Goal: Task Accomplishment & Management: Use online tool/utility

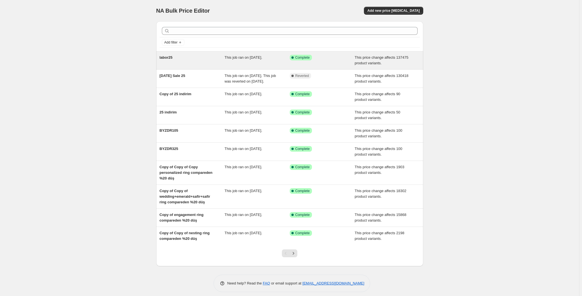
click at [183, 58] on div "labor25" at bounding box center [192, 60] width 65 height 11
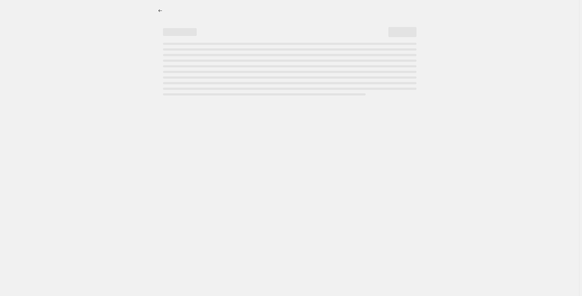
select select "pcap"
select select "no_change"
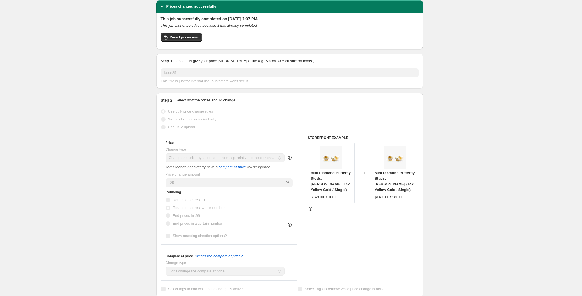
scroll to position [25, 0]
